Goal: Transaction & Acquisition: Obtain resource

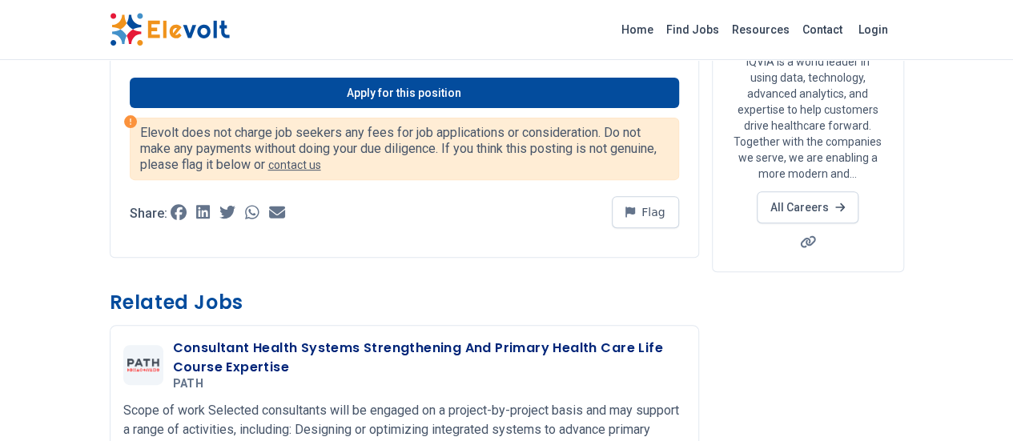
scroll to position [210, 0]
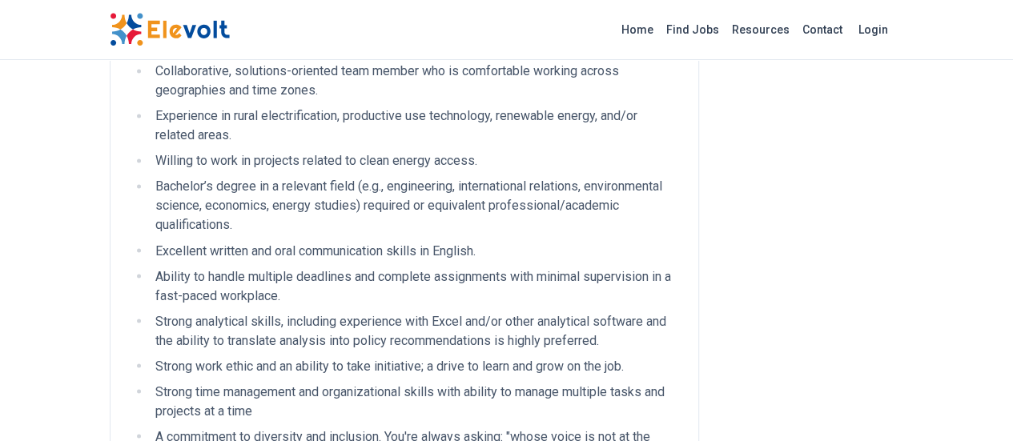
scroll to position [1320, 0]
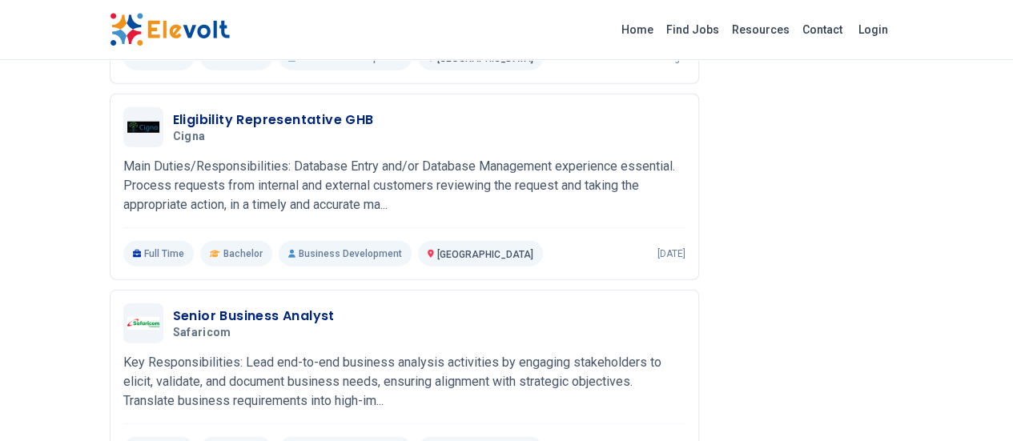
scroll to position [2194, 0]
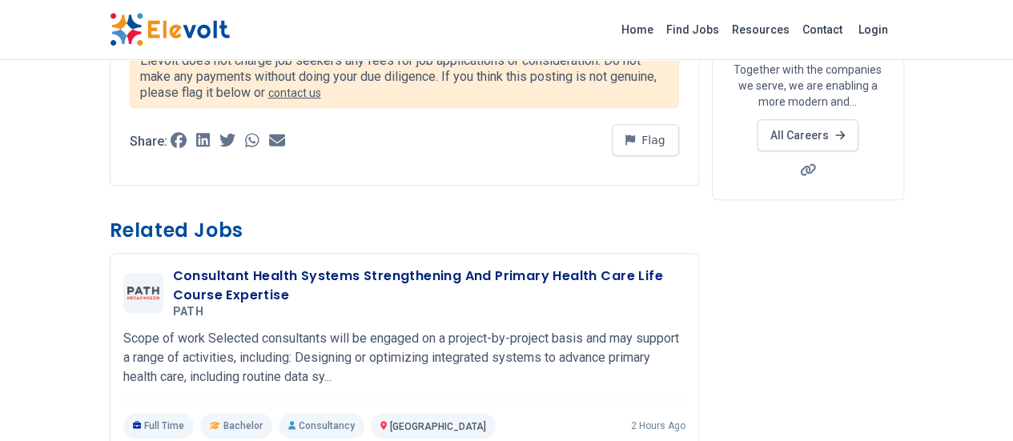
scroll to position [324, 0]
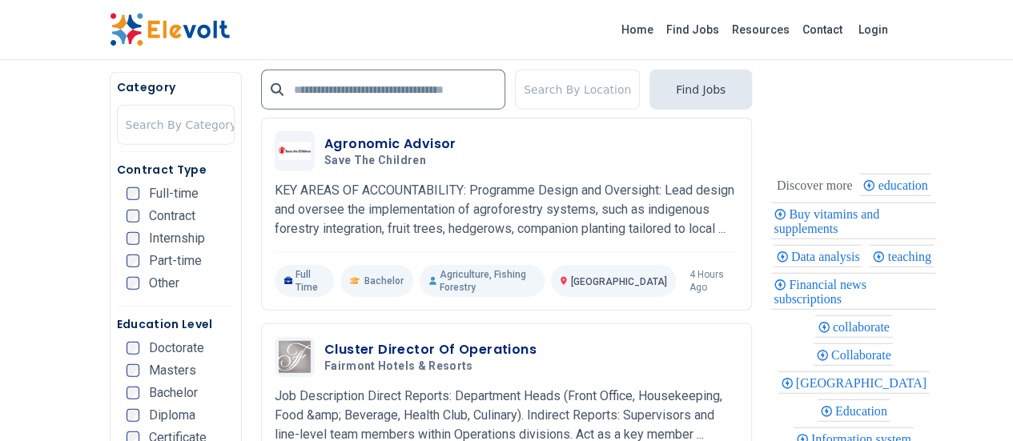
scroll to position [2078, 0]
